Goal: Information Seeking & Learning: Learn about a topic

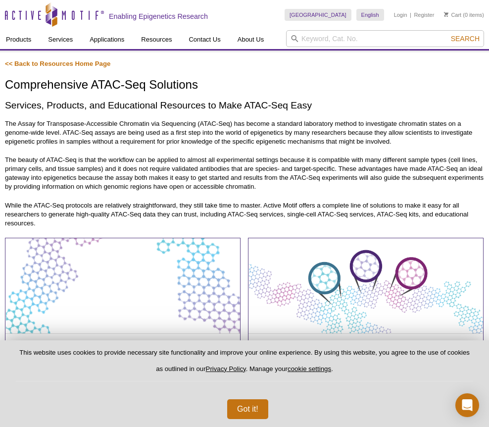
click at [91, 167] on p "The beauty of ATAC-Seq is that the workflow can be applied to almost all experi…" at bounding box center [244, 173] width 479 height 36
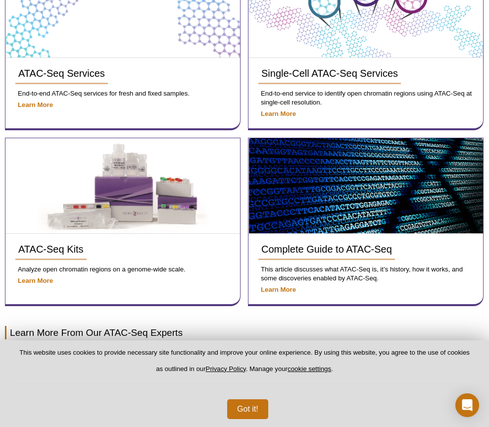
scroll to position [287, 0]
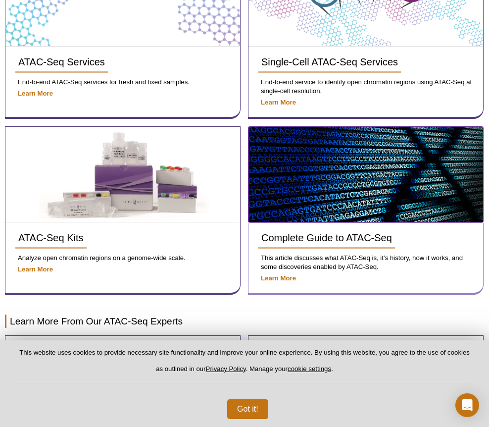
click at [338, 186] on img at bounding box center [366, 174] width 234 height 95
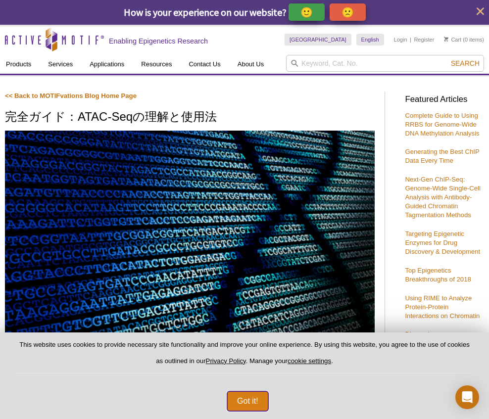
click at [245, 396] on button "Got it!" at bounding box center [247, 402] width 41 height 20
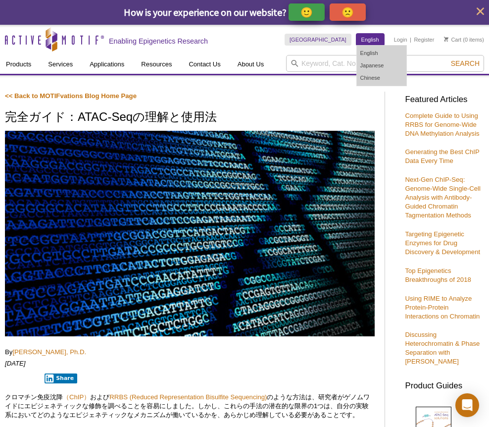
click at [371, 39] on link "English" at bounding box center [370, 40] width 28 height 12
click at [369, 49] on link "English" at bounding box center [381, 53] width 49 height 12
click at [377, 54] on link "English" at bounding box center [381, 53] width 49 height 12
click at [376, 62] on link "Japanese" at bounding box center [381, 65] width 49 height 12
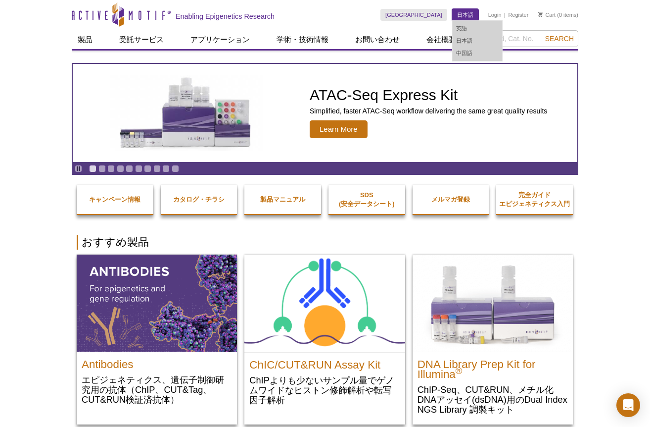
click at [467, 12] on link "日本語" at bounding box center [465, 15] width 26 height 12
click at [463, 26] on link "英語" at bounding box center [477, 28] width 49 height 12
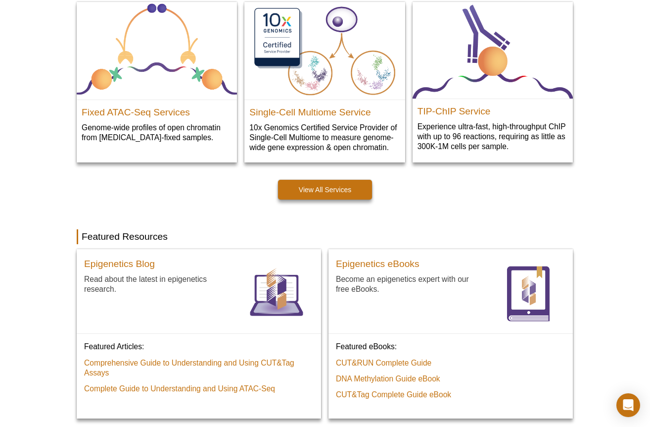
scroll to position [704, 0]
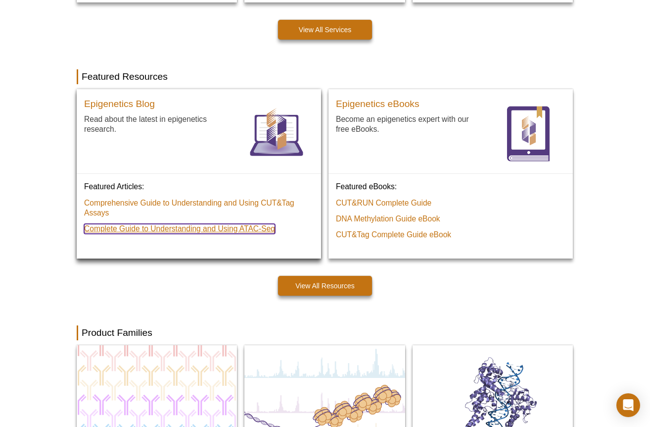
click at [184, 232] on link "Complete Guide to Understanding and Using ATAC‑Seq" at bounding box center [179, 229] width 191 height 10
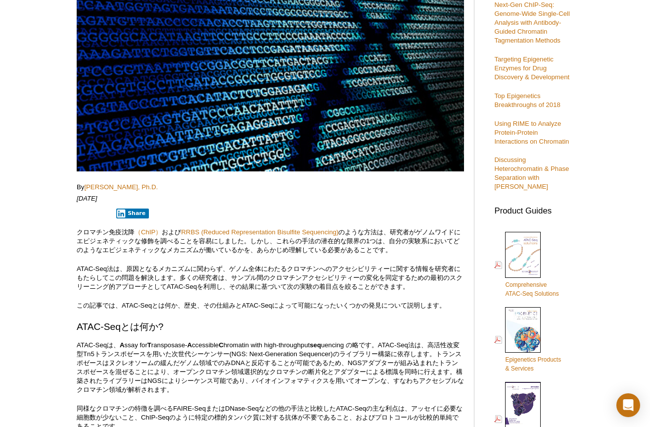
scroll to position [380, 0]
